Goal: Find specific page/section: Find specific page/section

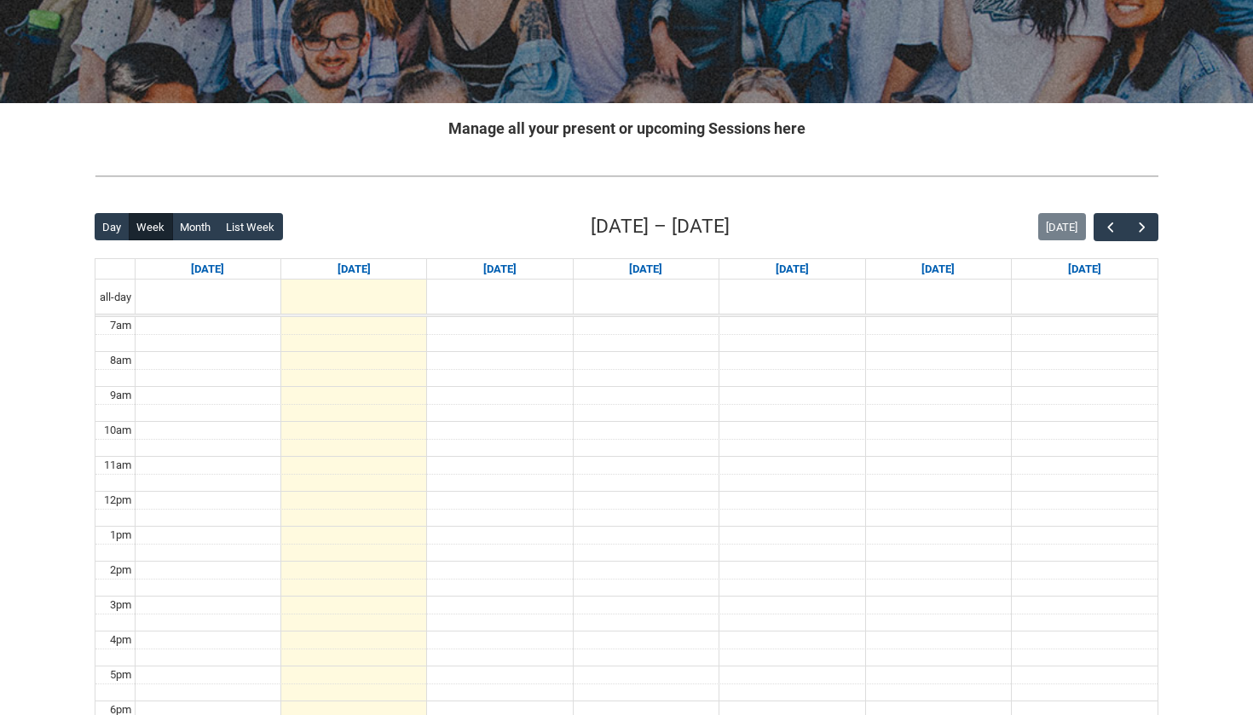
scroll to position [253, 0]
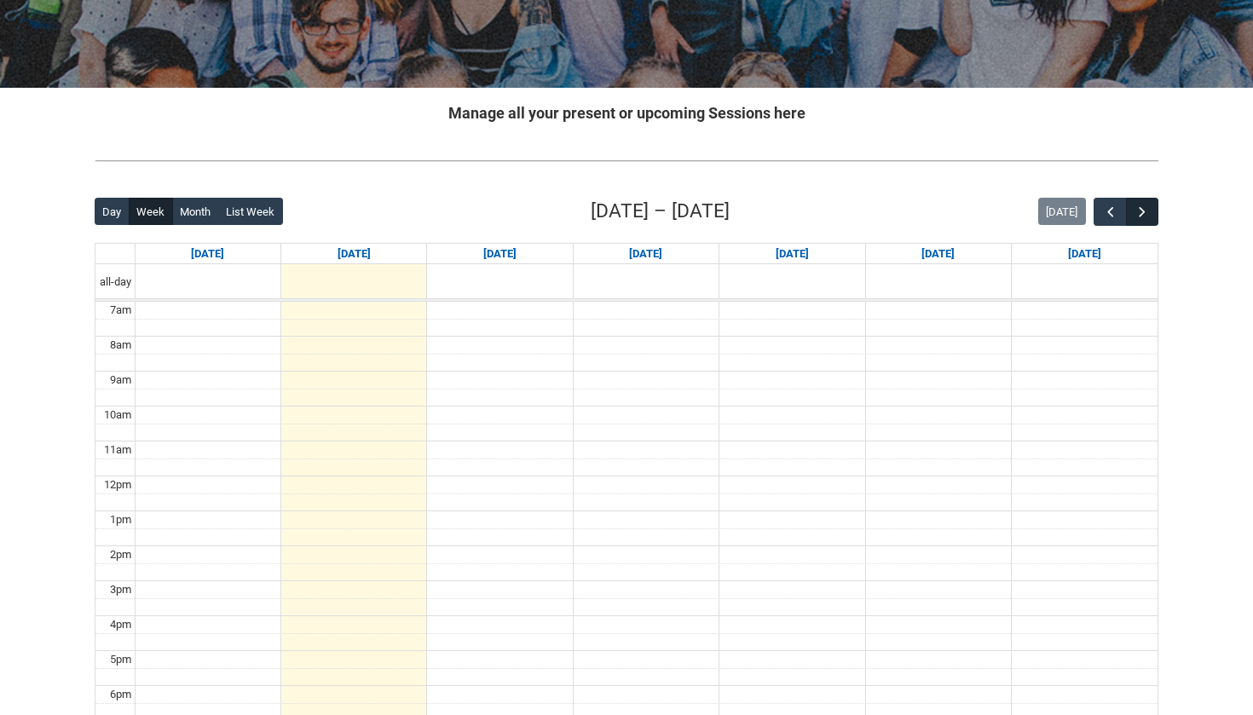
click at [1145, 209] on span "button" at bounding box center [1142, 212] width 17 height 17
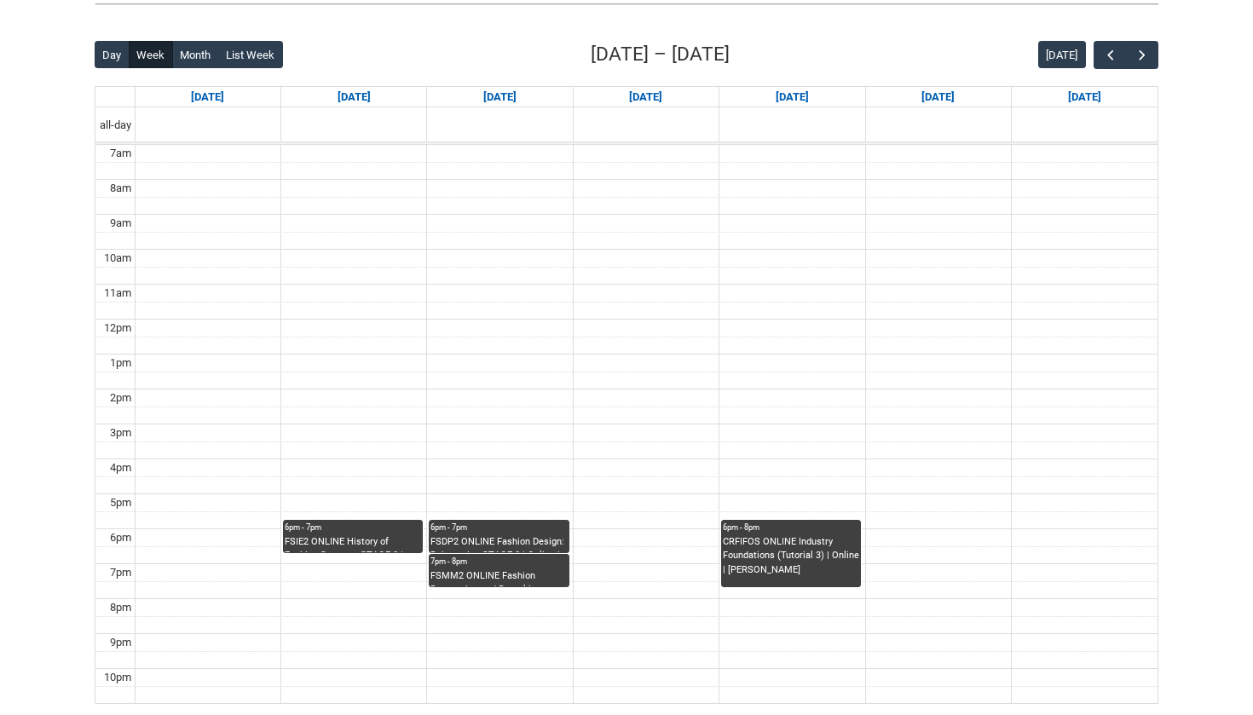
scroll to position [410, 0]
click at [526, 569] on div "FSMM2 ONLINE Fashion Resourcing and Remaking STAGE 2 | Online | [PERSON_NAME]" at bounding box center [498, 578] width 136 height 18
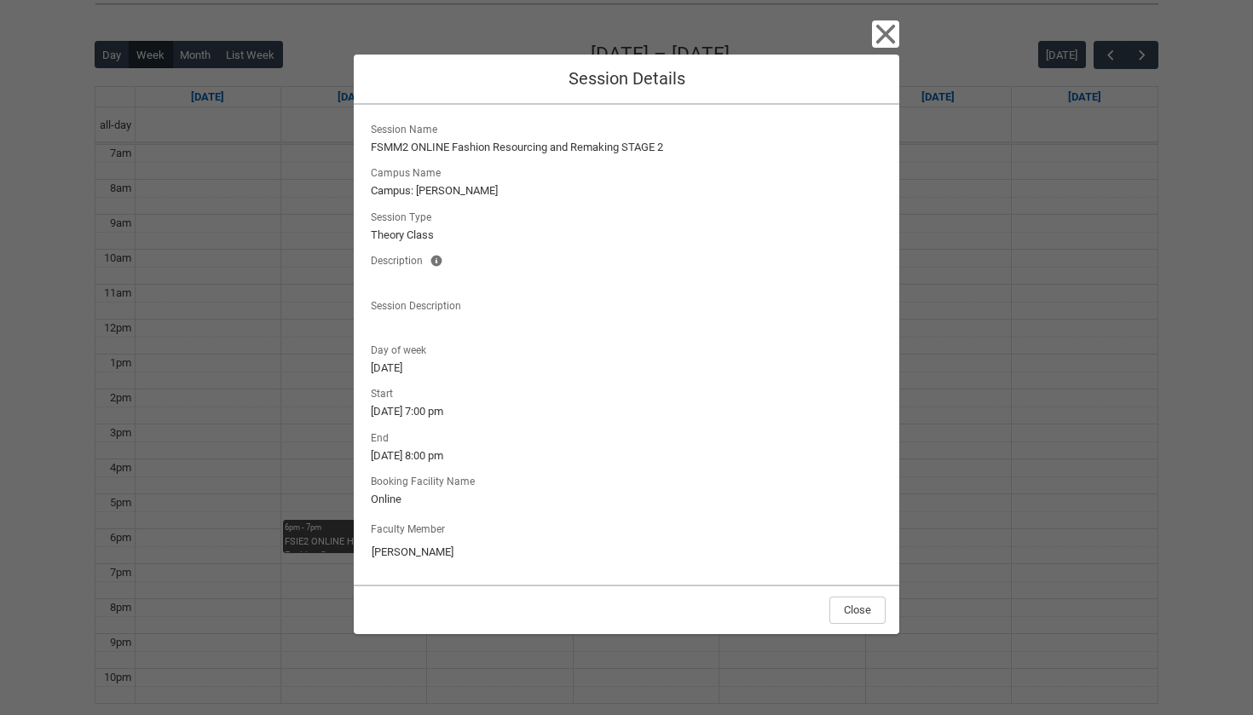
click at [880, 32] on icon "button" at bounding box center [886, 34] width 20 height 20
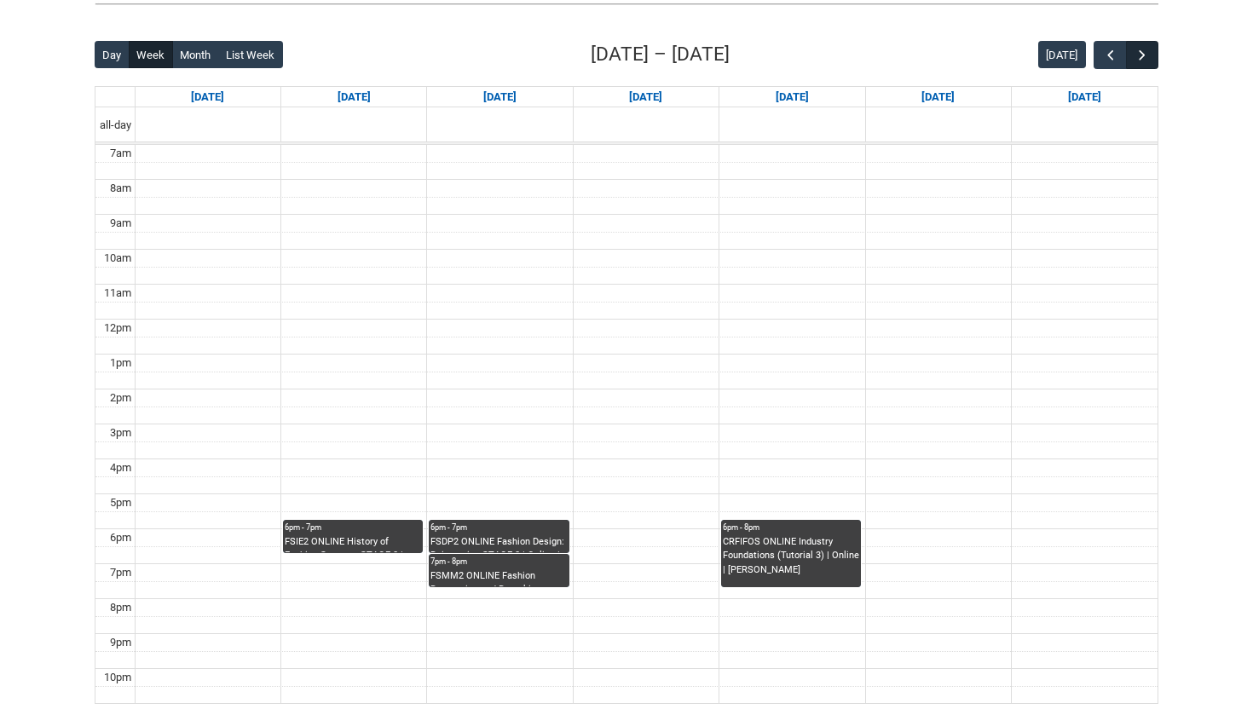
click at [1145, 48] on span "button" at bounding box center [1142, 55] width 17 height 17
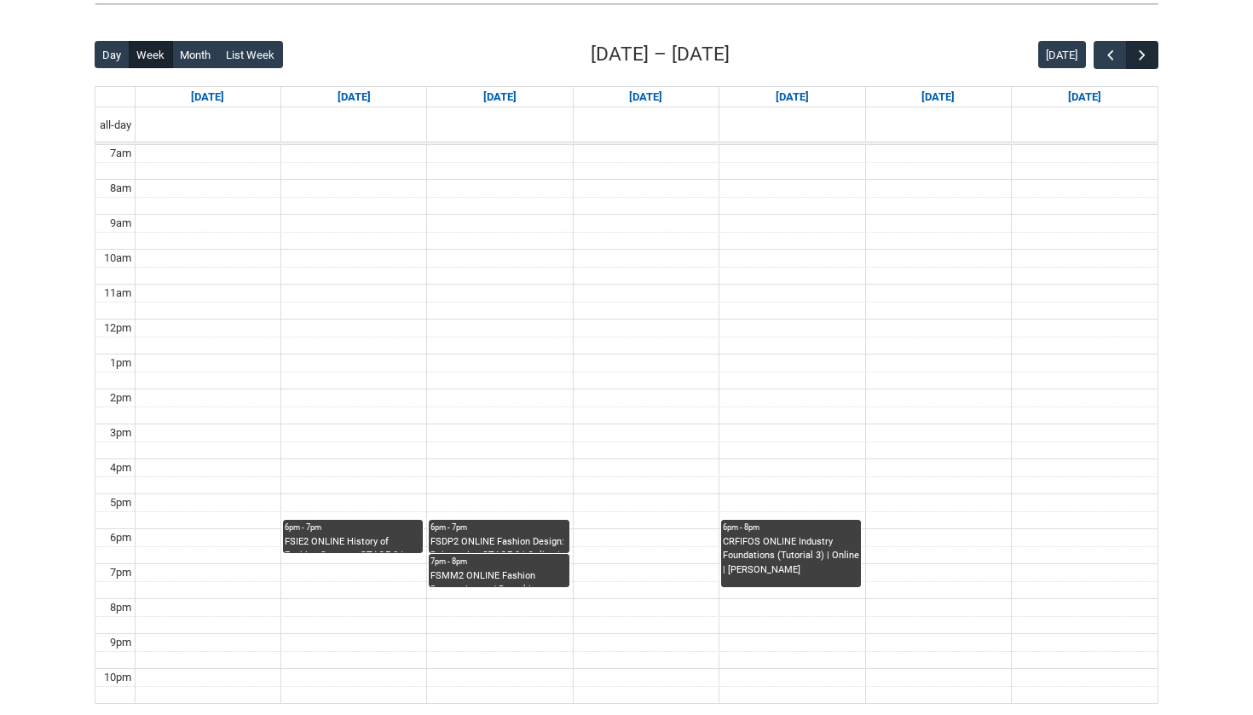
click at [1145, 48] on span "button" at bounding box center [1142, 55] width 17 height 17
click at [1145, 49] on span "button" at bounding box center [1142, 55] width 17 height 17
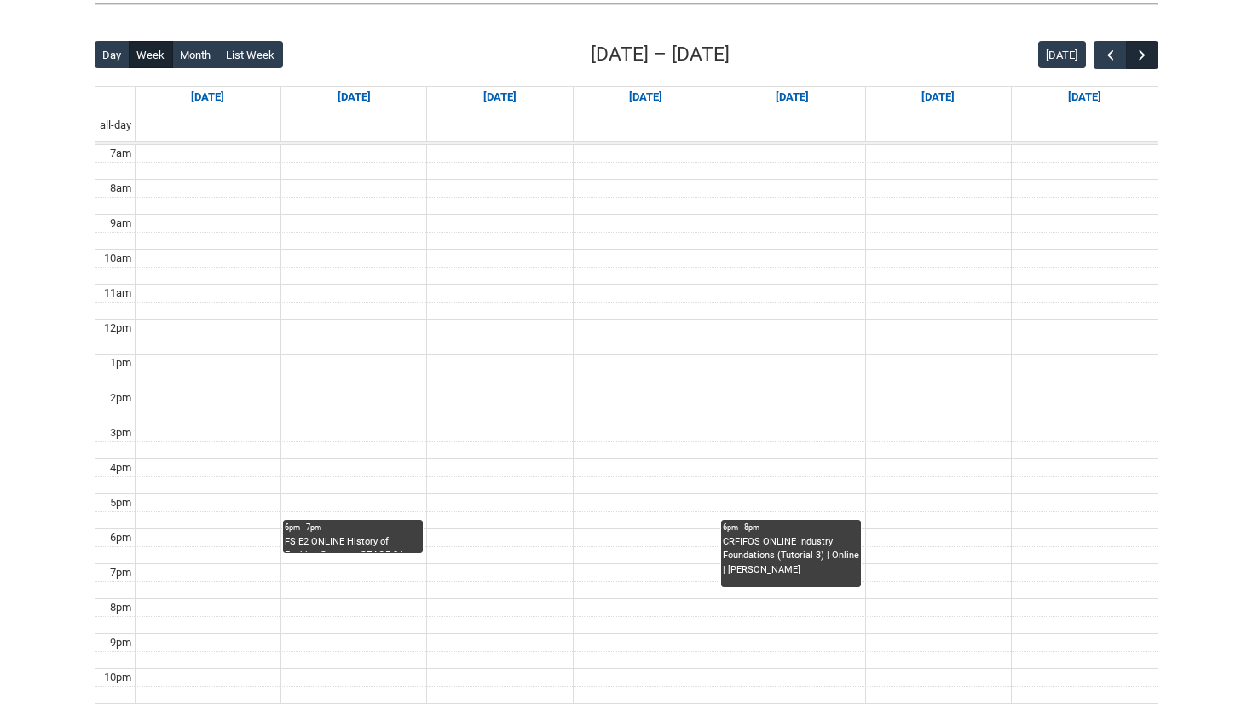
click at [1145, 49] on span "button" at bounding box center [1142, 55] width 17 height 17
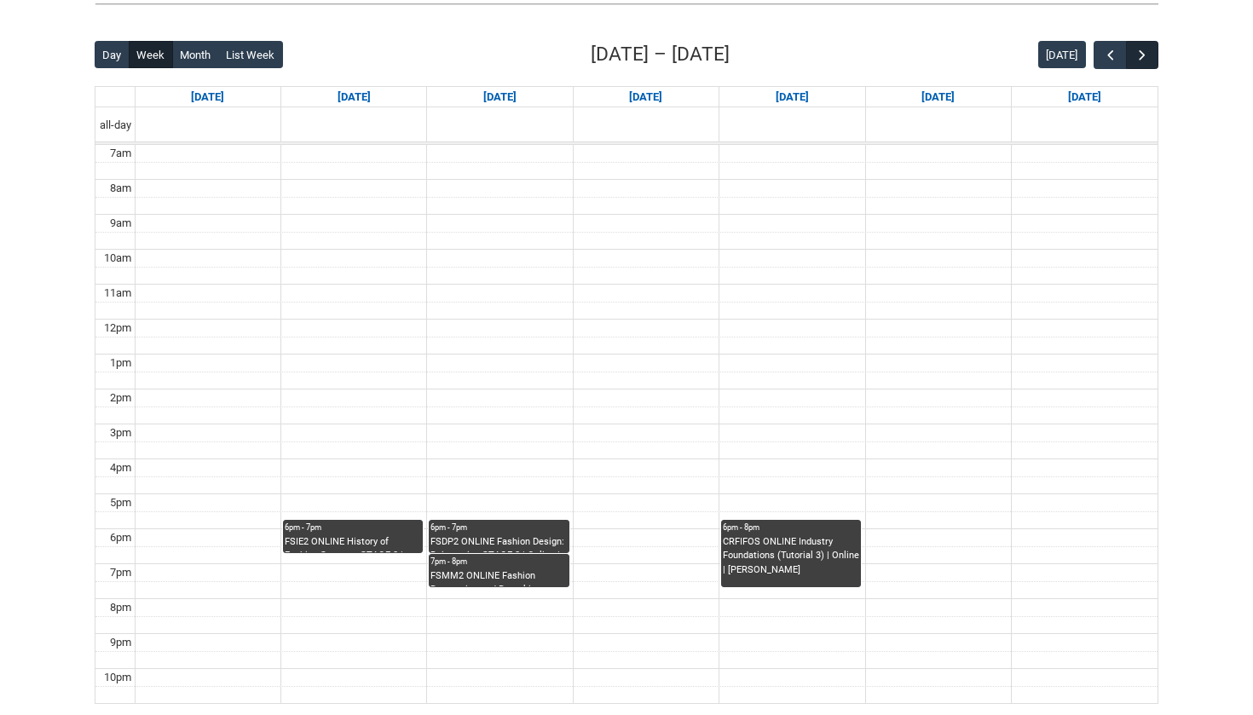
click at [1145, 49] on span "button" at bounding box center [1142, 55] width 17 height 17
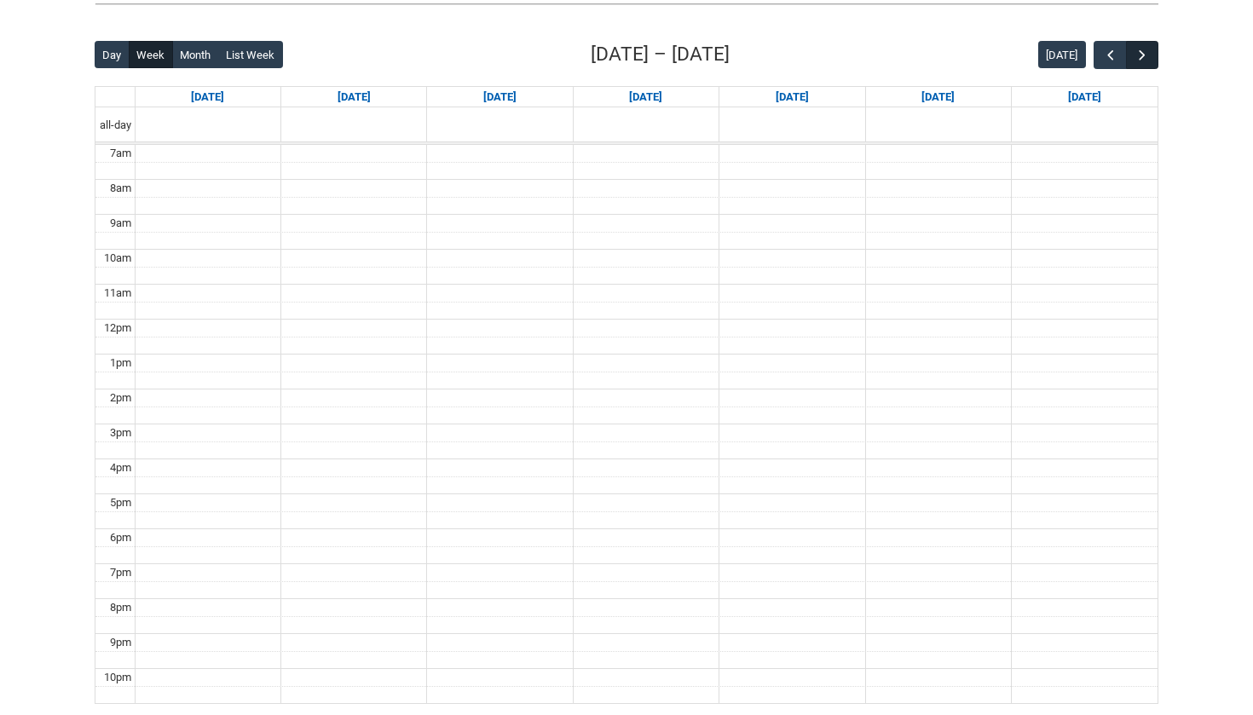
click at [1141, 54] on span "button" at bounding box center [1142, 55] width 17 height 17
click at [1141, 55] on span "button" at bounding box center [1142, 55] width 17 height 17
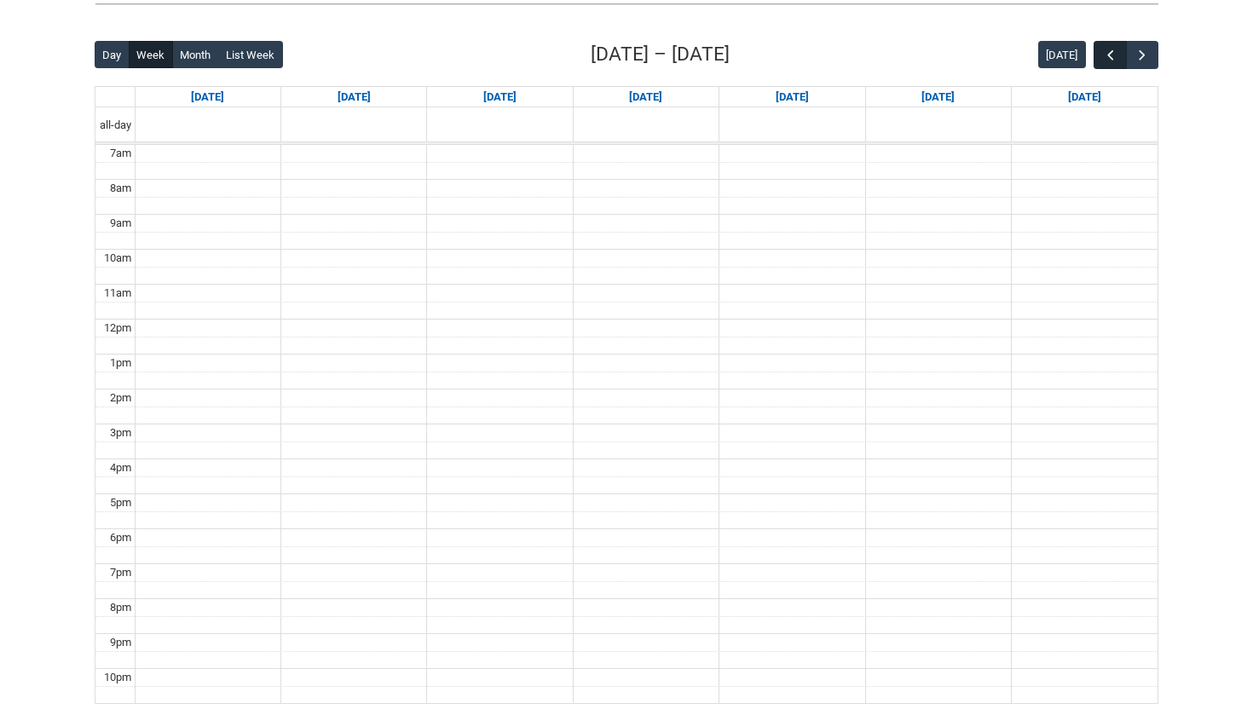
click at [1104, 53] on span "button" at bounding box center [1110, 55] width 17 height 17
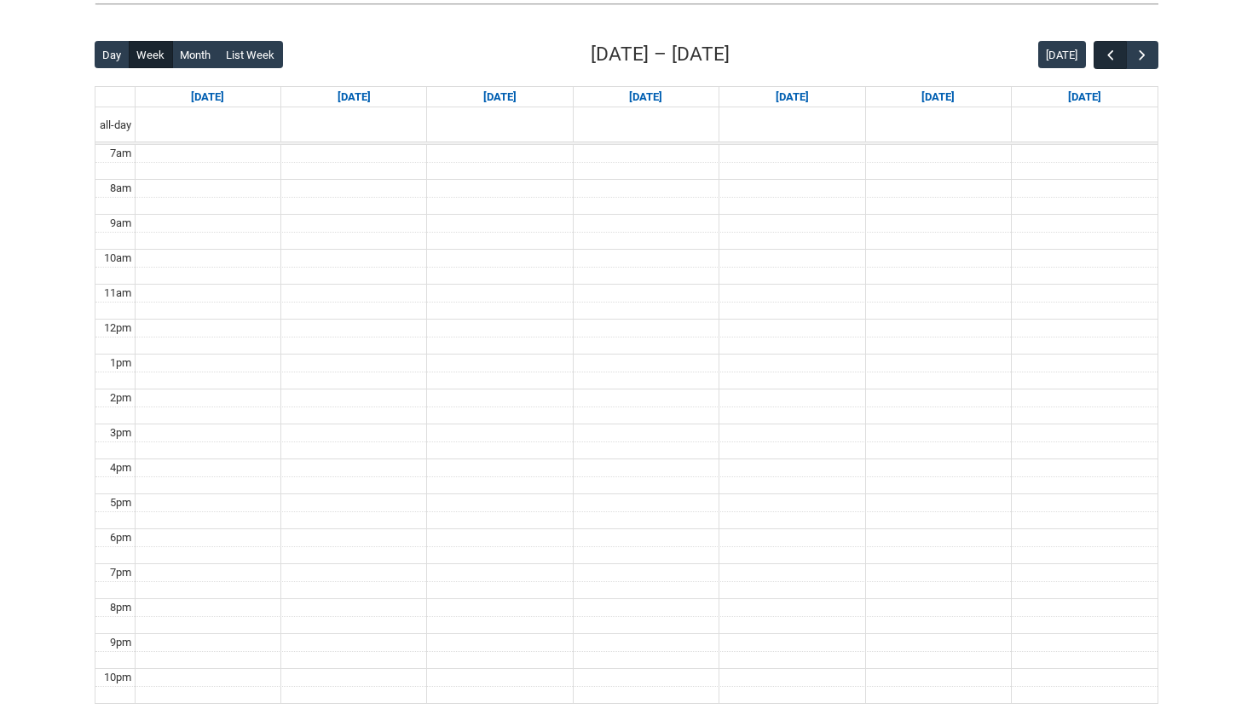
click at [1104, 53] on span "button" at bounding box center [1110, 55] width 17 height 17
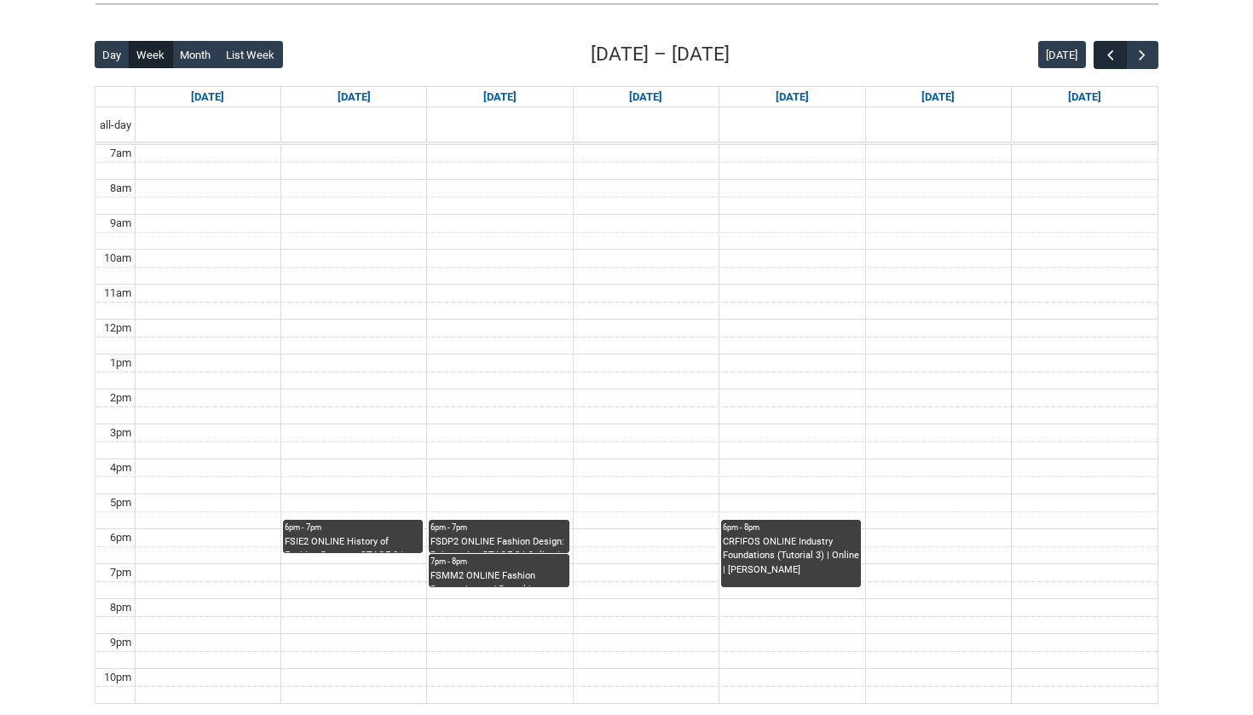
click at [1104, 53] on span "button" at bounding box center [1110, 55] width 17 height 17
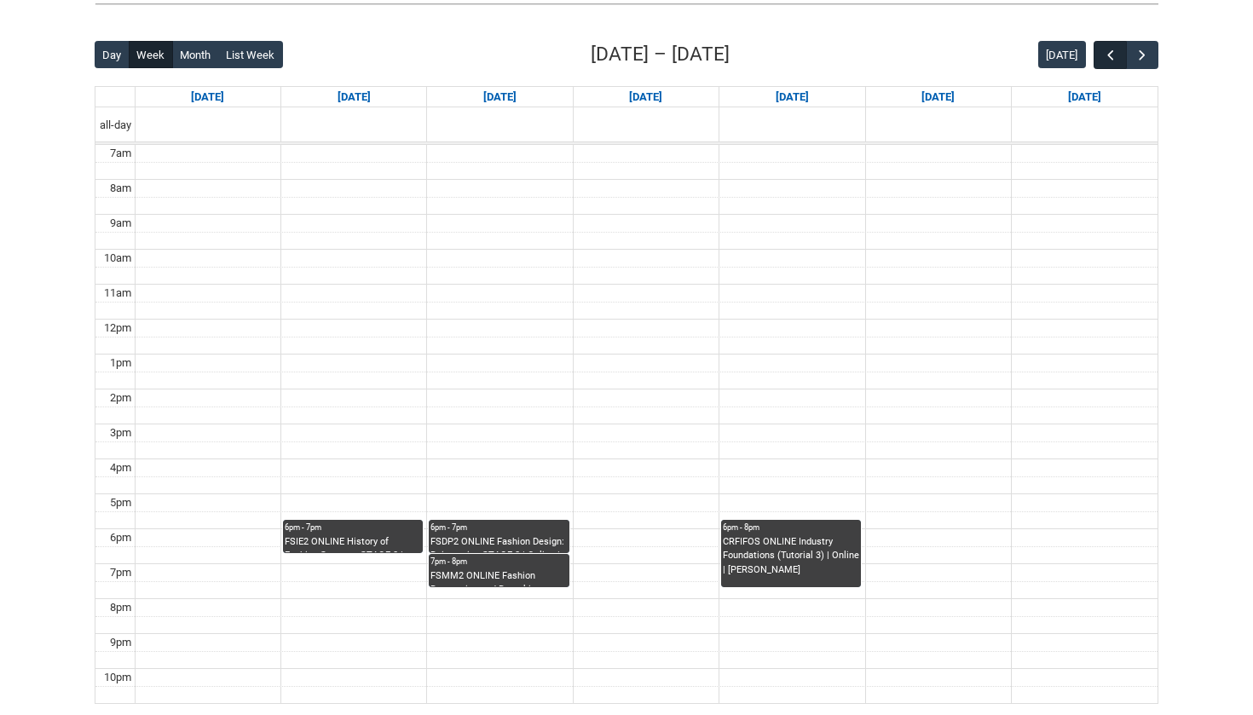
click at [1104, 53] on span "button" at bounding box center [1110, 55] width 17 height 17
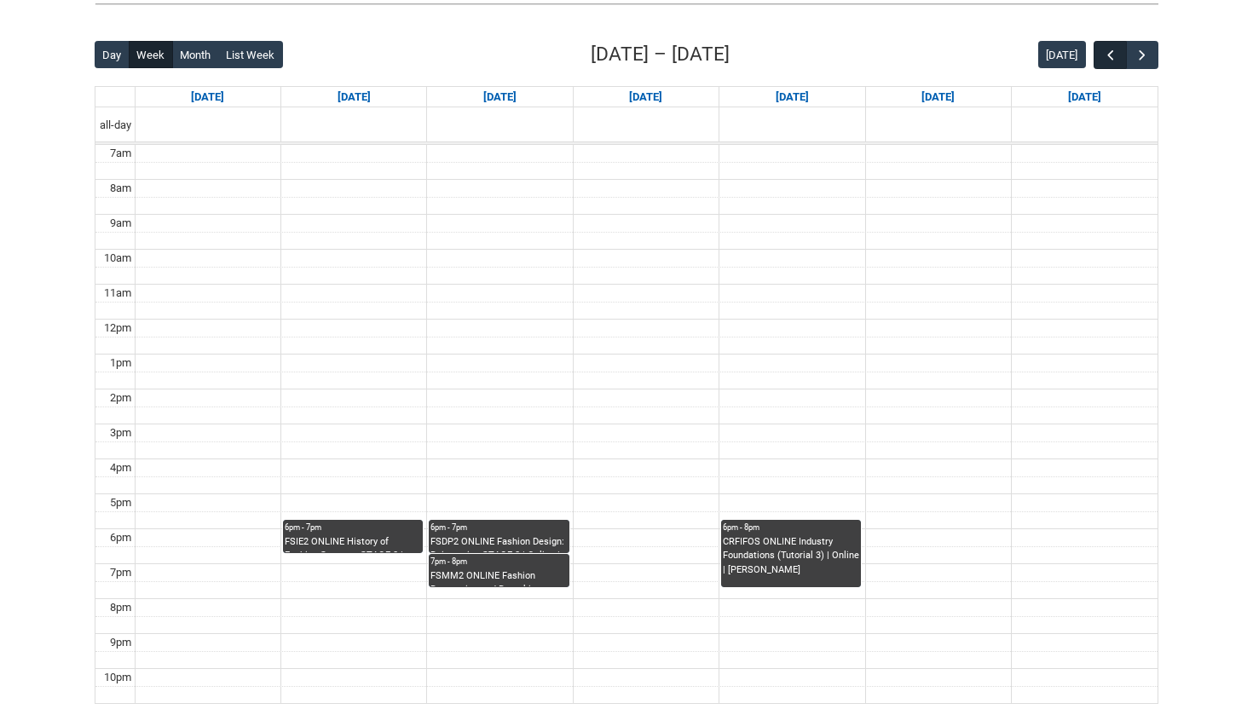
click at [1104, 53] on span "button" at bounding box center [1110, 55] width 17 height 17
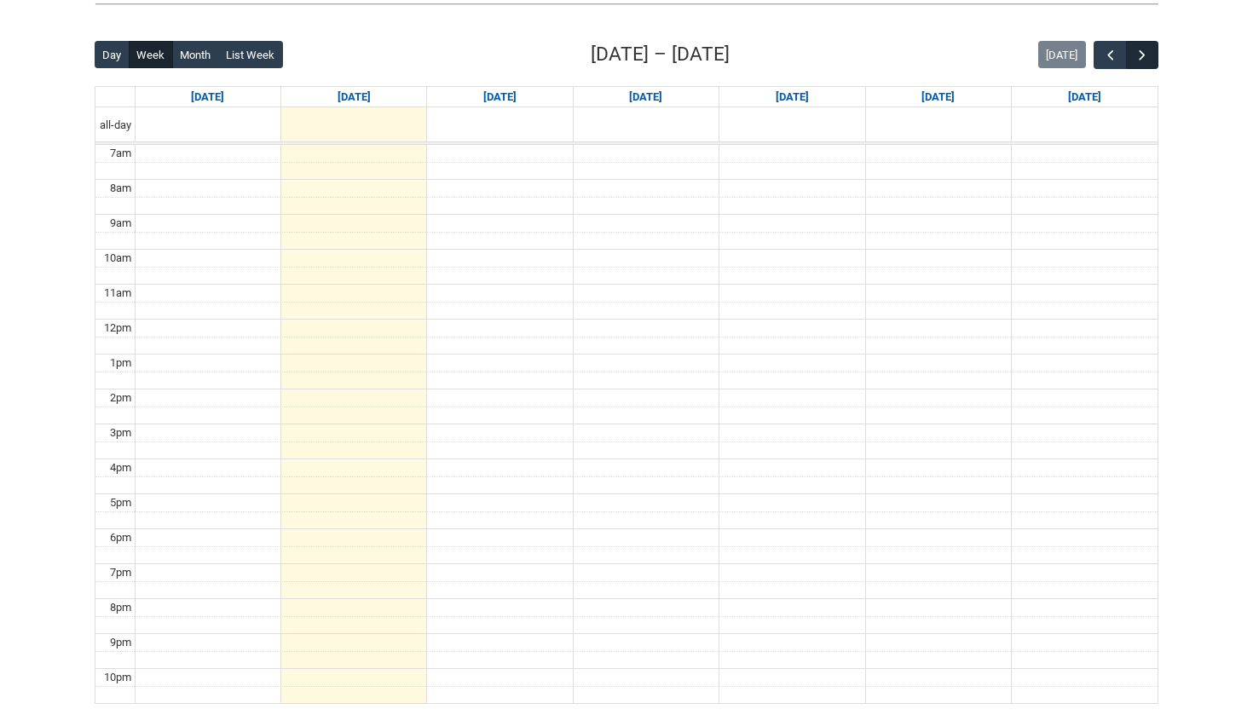
click at [1155, 59] on button "button" at bounding box center [1142, 55] width 32 height 28
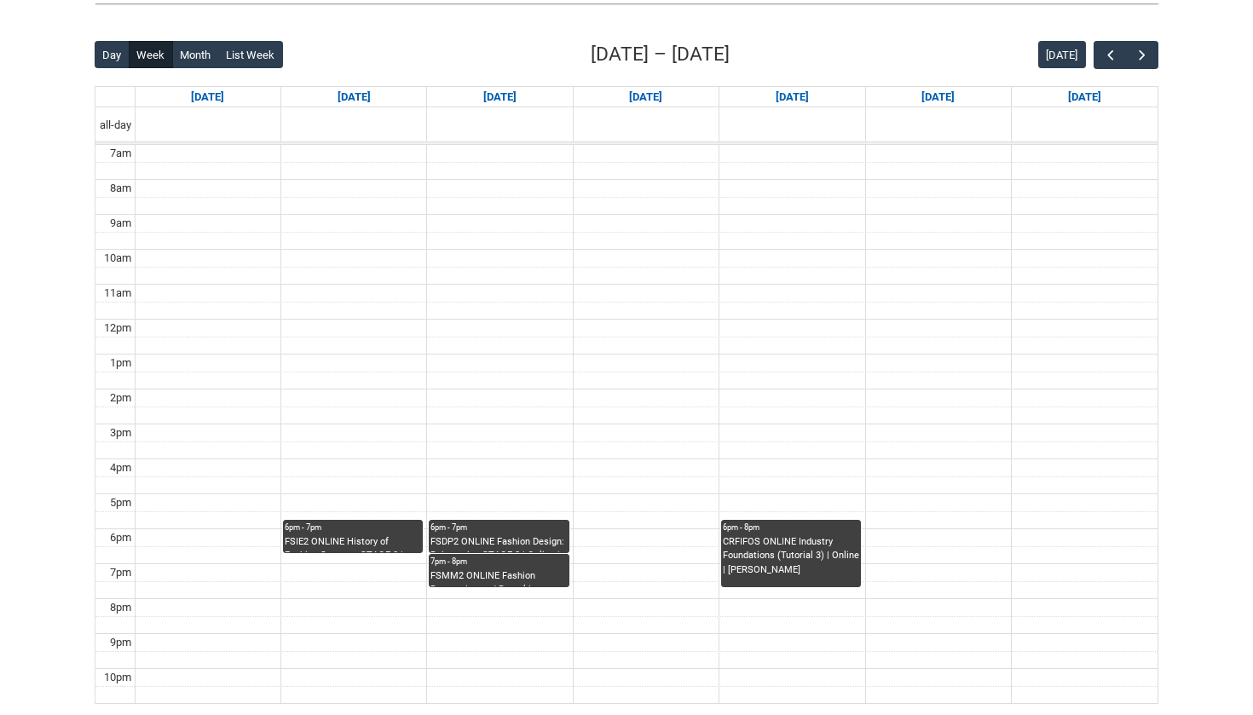
click at [782, 539] on div "CRFIFOS ONLINE Industry Foundations (Tutorial 3) | Online | [PERSON_NAME]" at bounding box center [791, 556] width 136 height 43
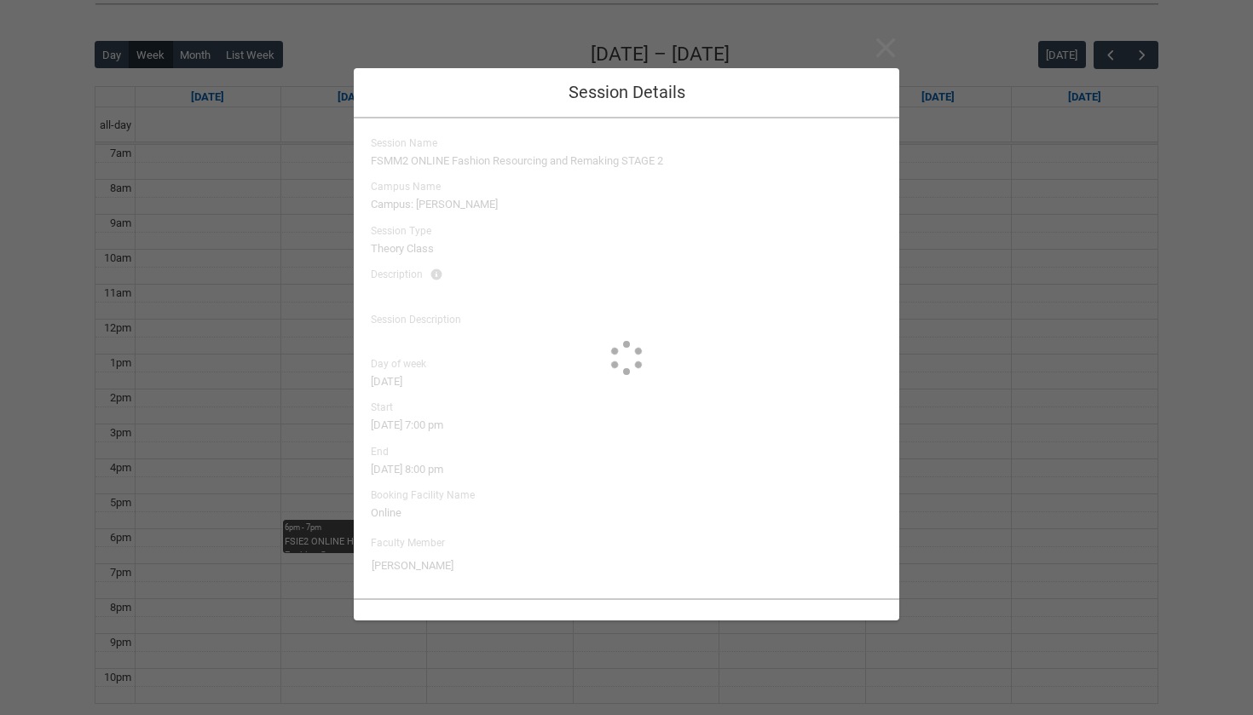
type input "[PERSON_NAME]"
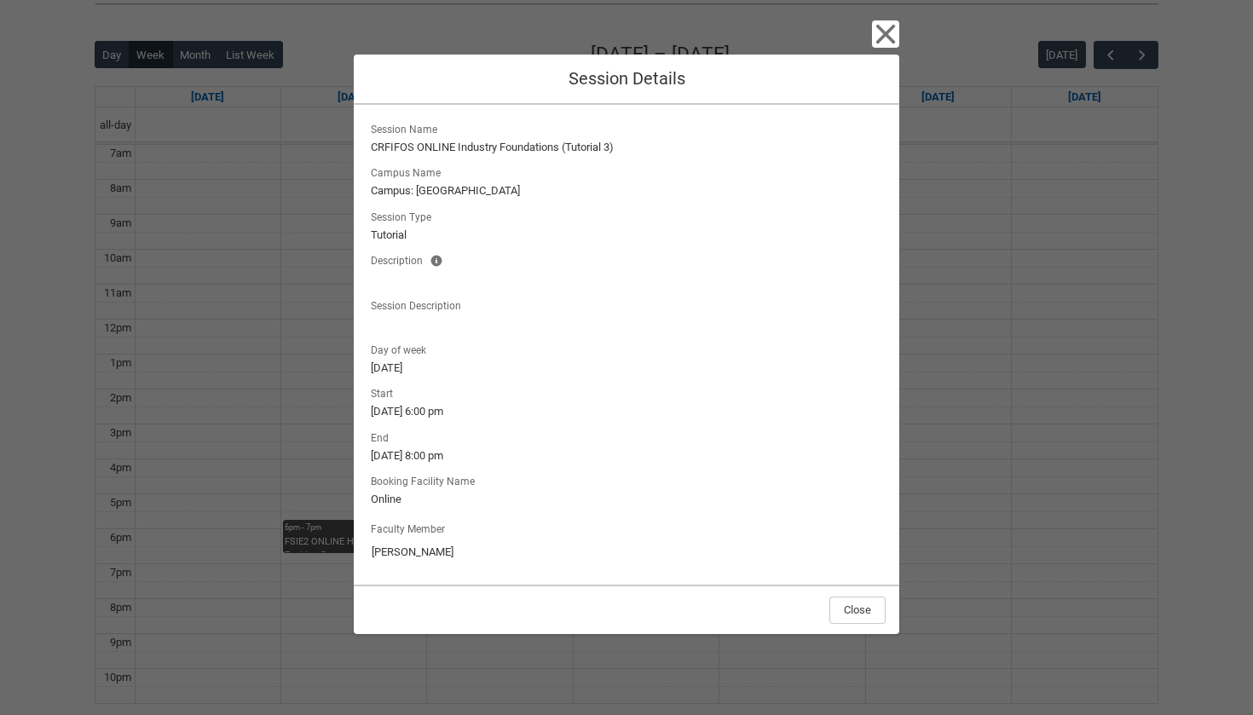
click at [888, 46] on icon "button" at bounding box center [885, 33] width 27 height 27
